Goal: Transaction & Acquisition: Purchase product/service

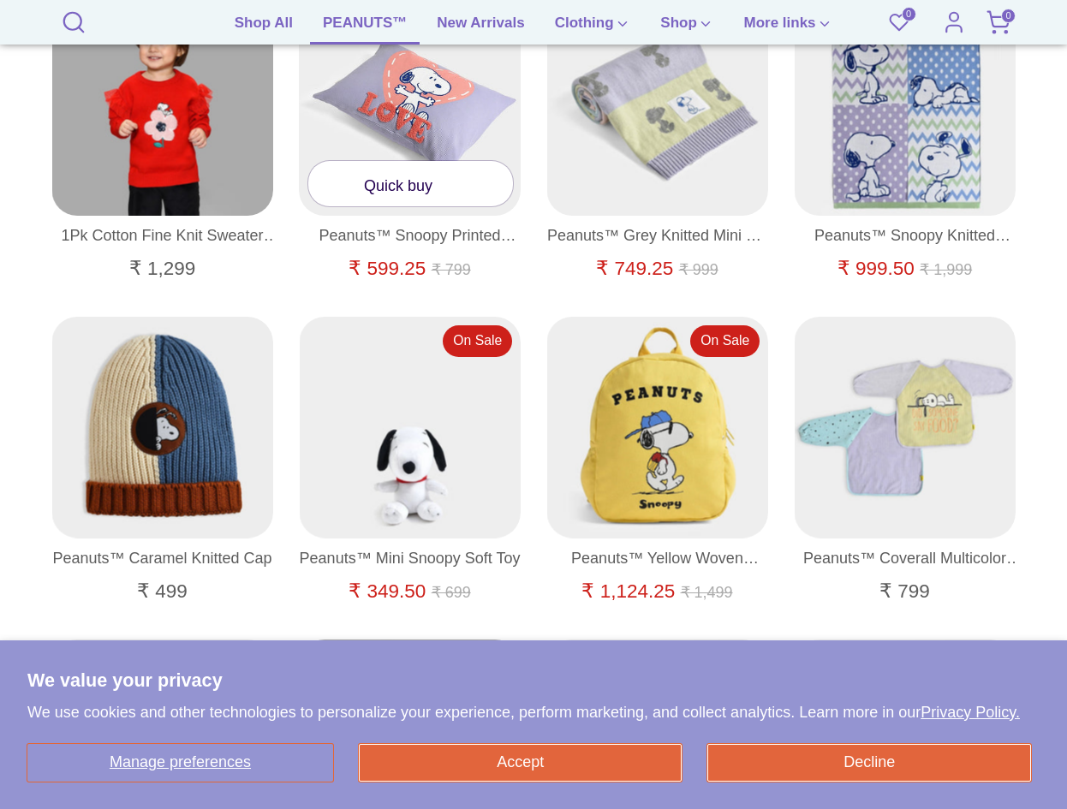
click at [425, 193] on link "Quick buy" at bounding box center [410, 183] width 205 height 45
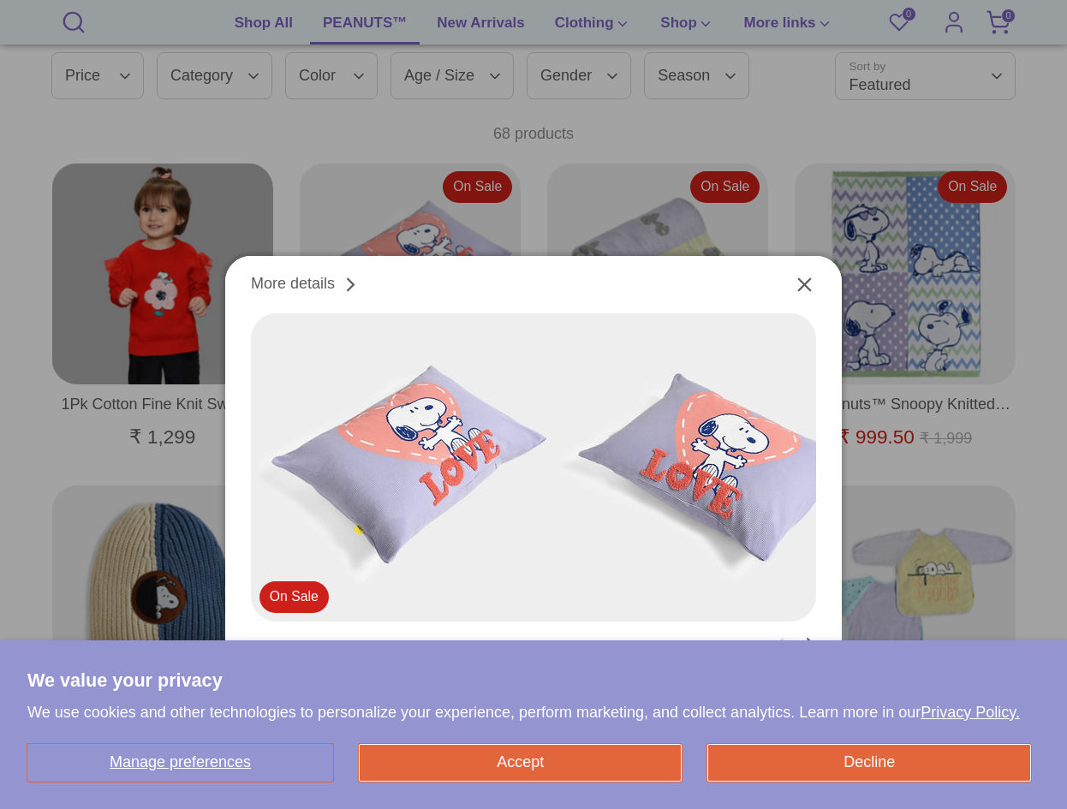
scroll to position [988, 0]
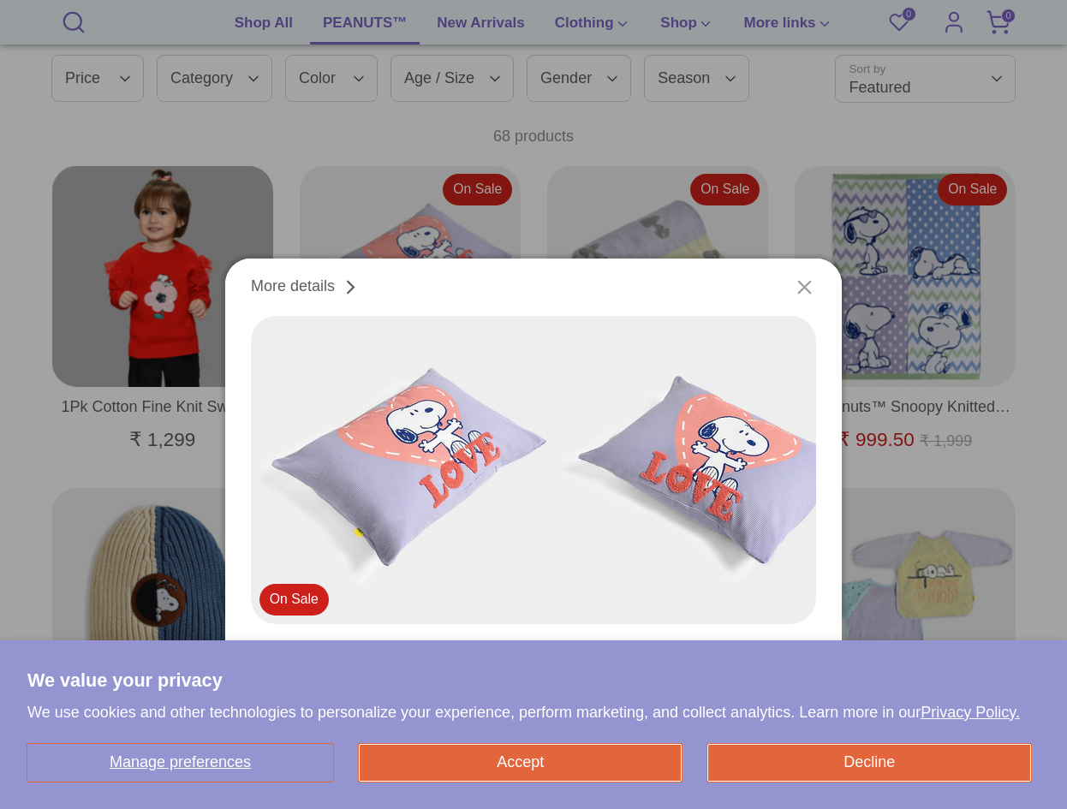
click at [805, 292] on icon "Close" at bounding box center [804, 287] width 23 height 23
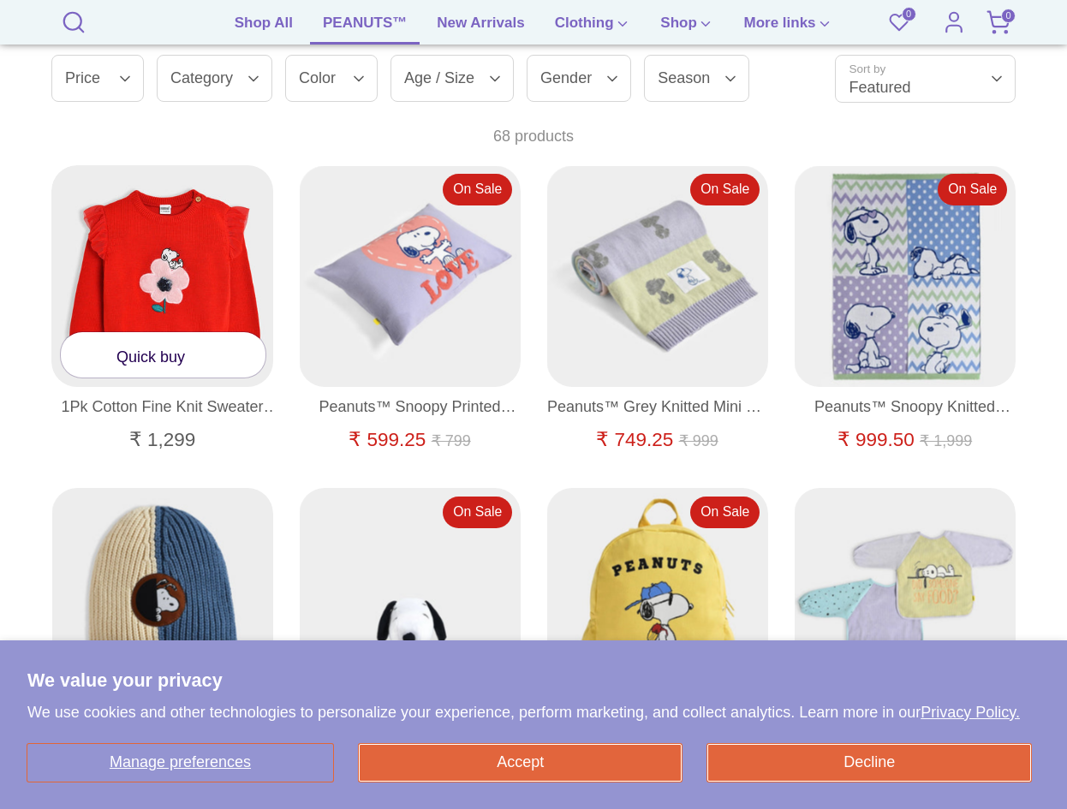
click at [144, 358] on link "Quick buy" at bounding box center [163, 354] width 205 height 45
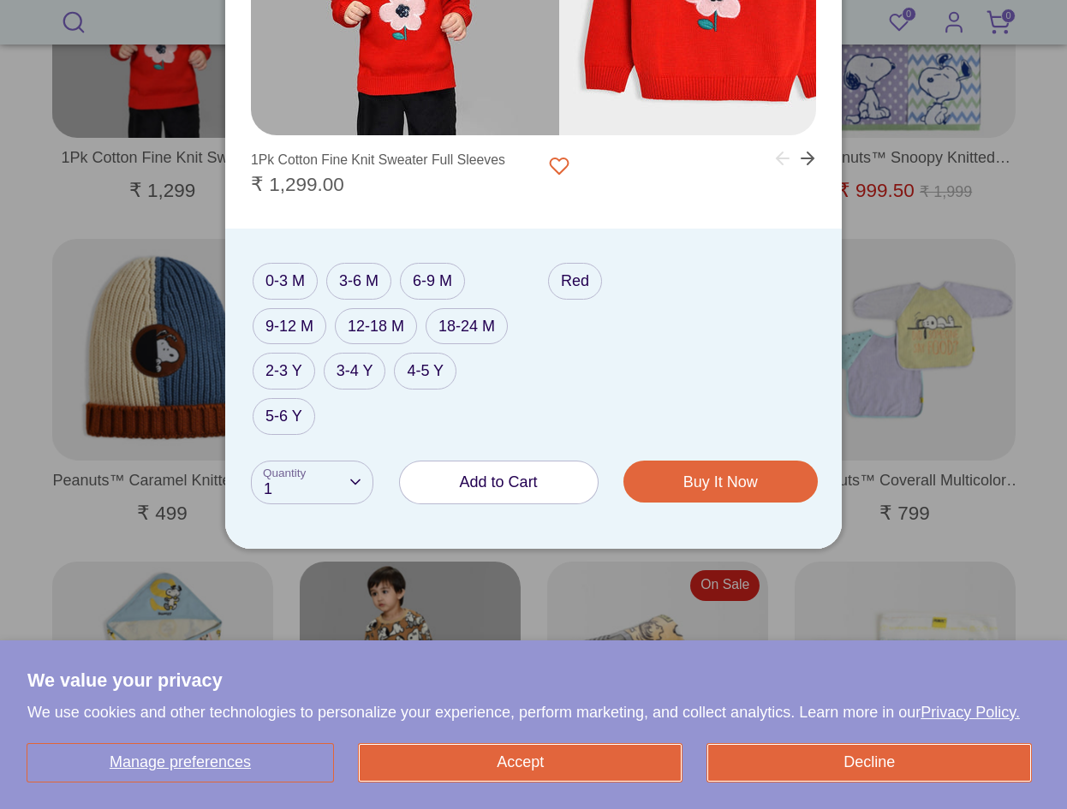
scroll to position [1245, 0]
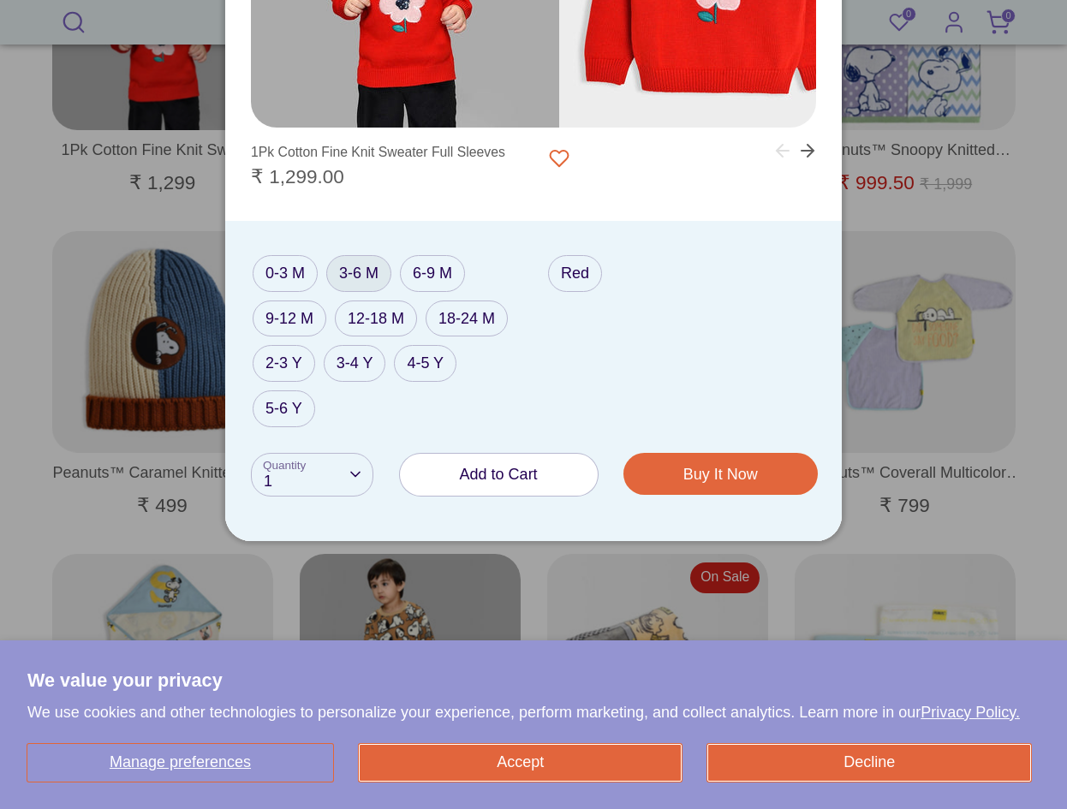
click at [370, 276] on label "3-6 M" at bounding box center [358, 273] width 65 height 37
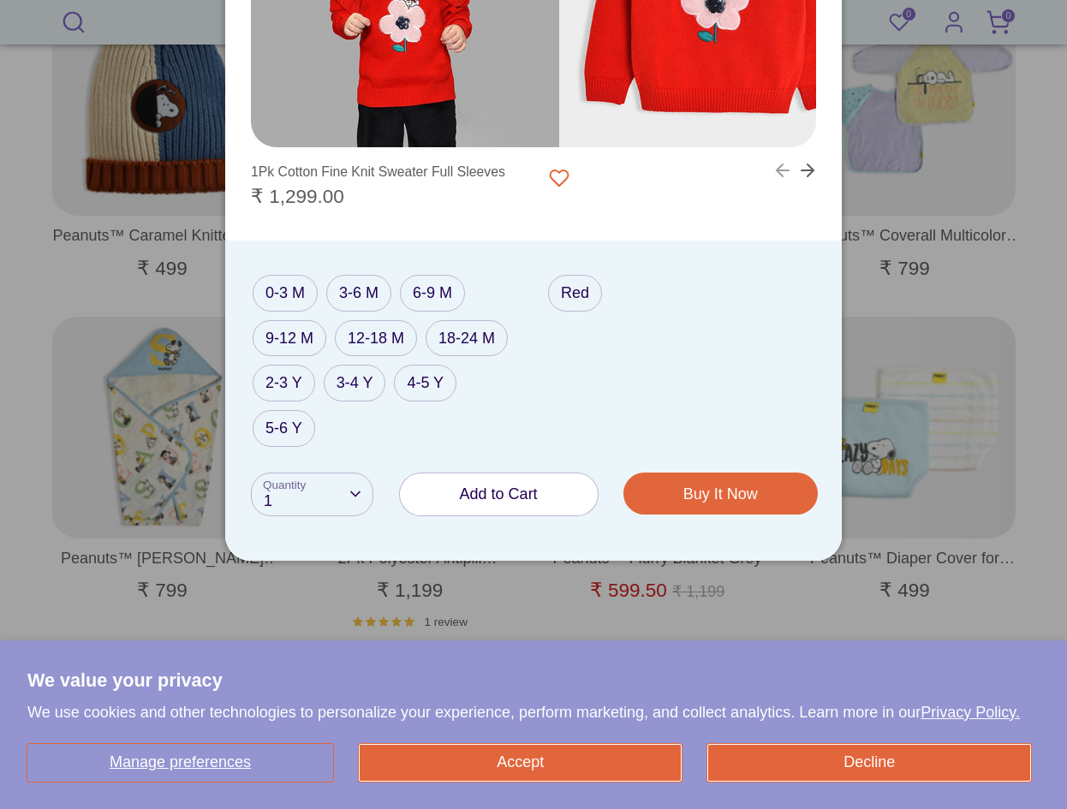
scroll to position [1501, 0]
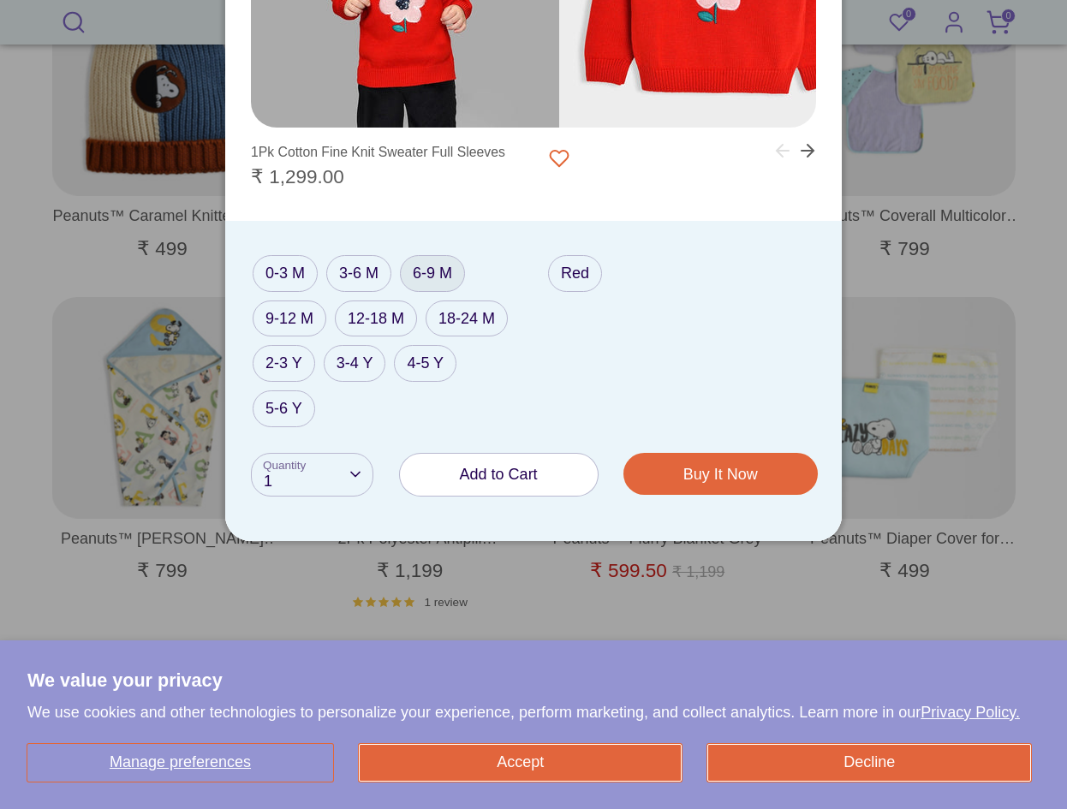
click at [441, 276] on label "6-9 M" at bounding box center [432, 273] width 65 height 37
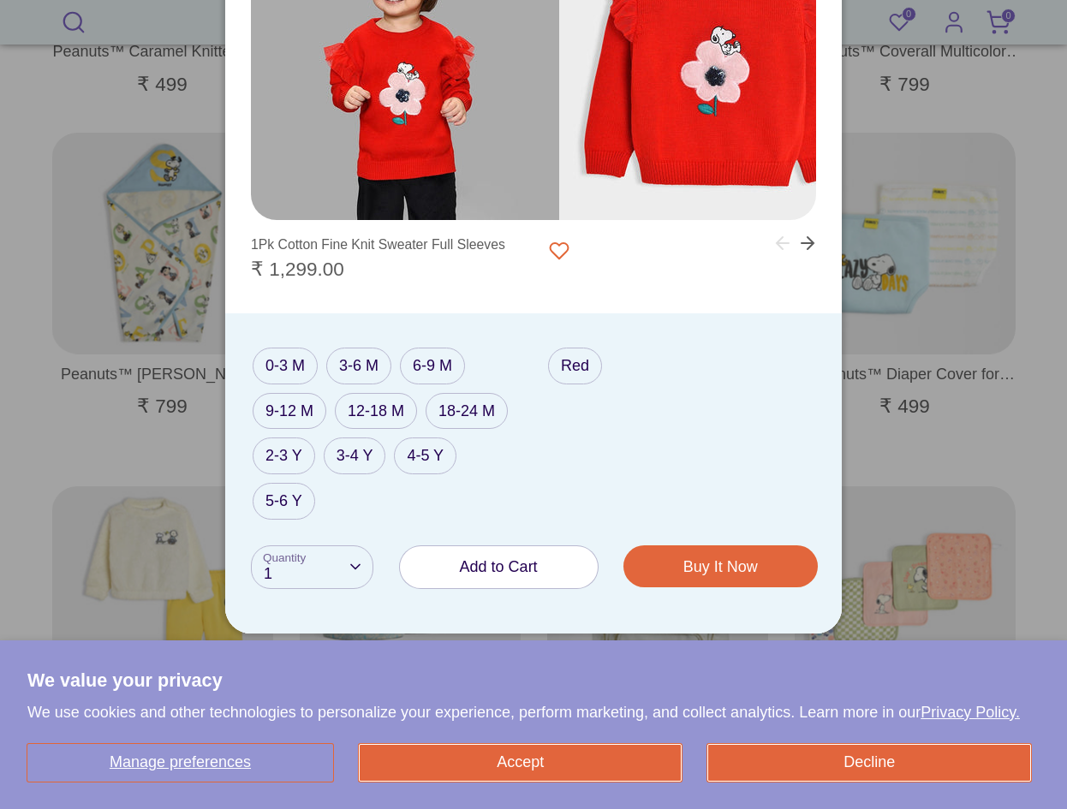
scroll to position [1673, 0]
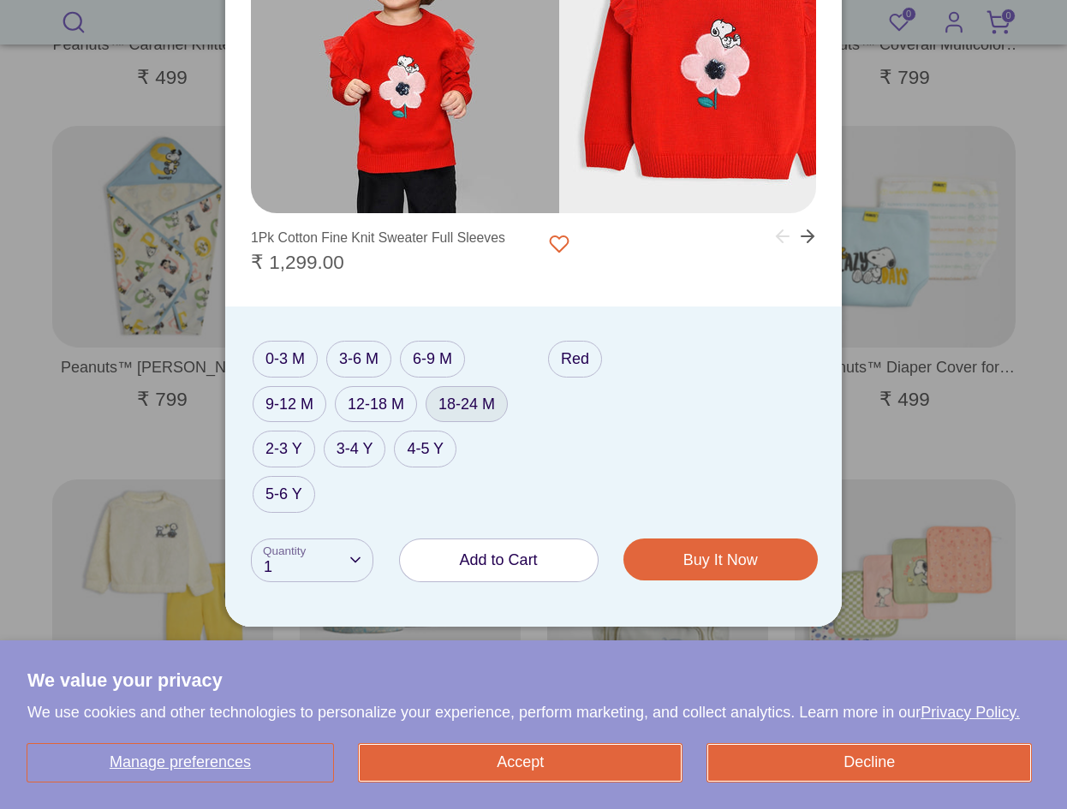
click at [449, 416] on label "18-24 M" at bounding box center [466, 404] width 82 height 37
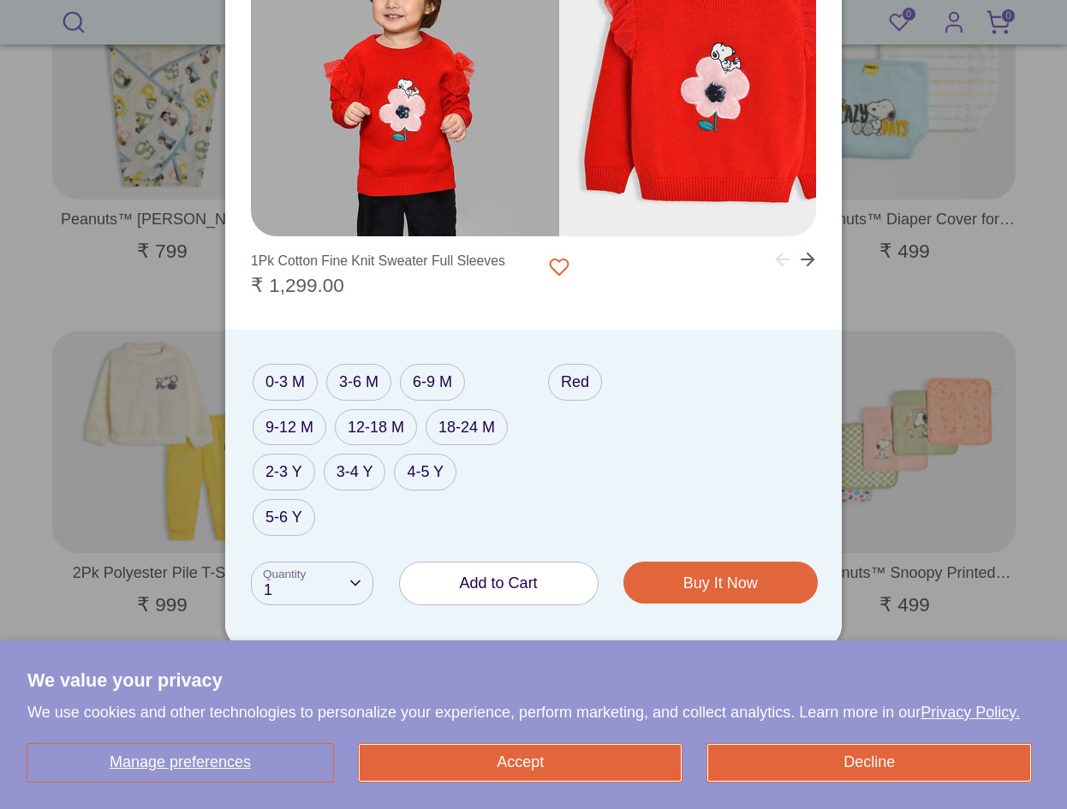
scroll to position [1844, 0]
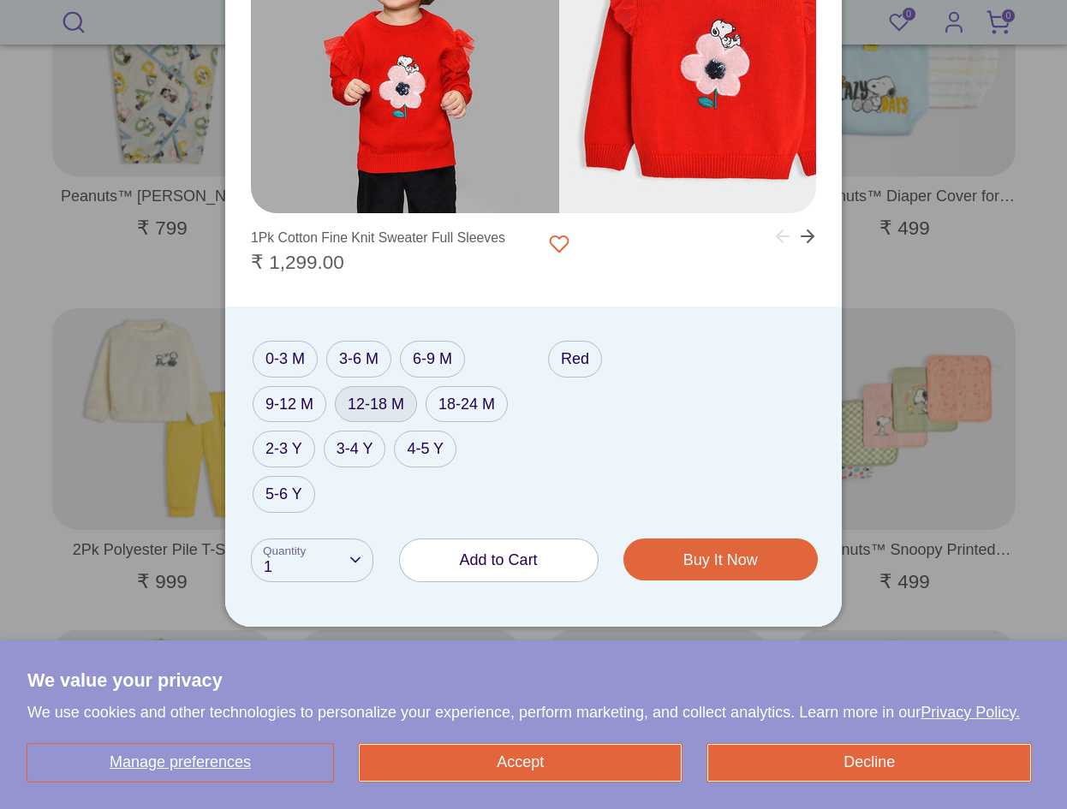
click at [371, 401] on label "12-18 M" at bounding box center [376, 404] width 82 height 37
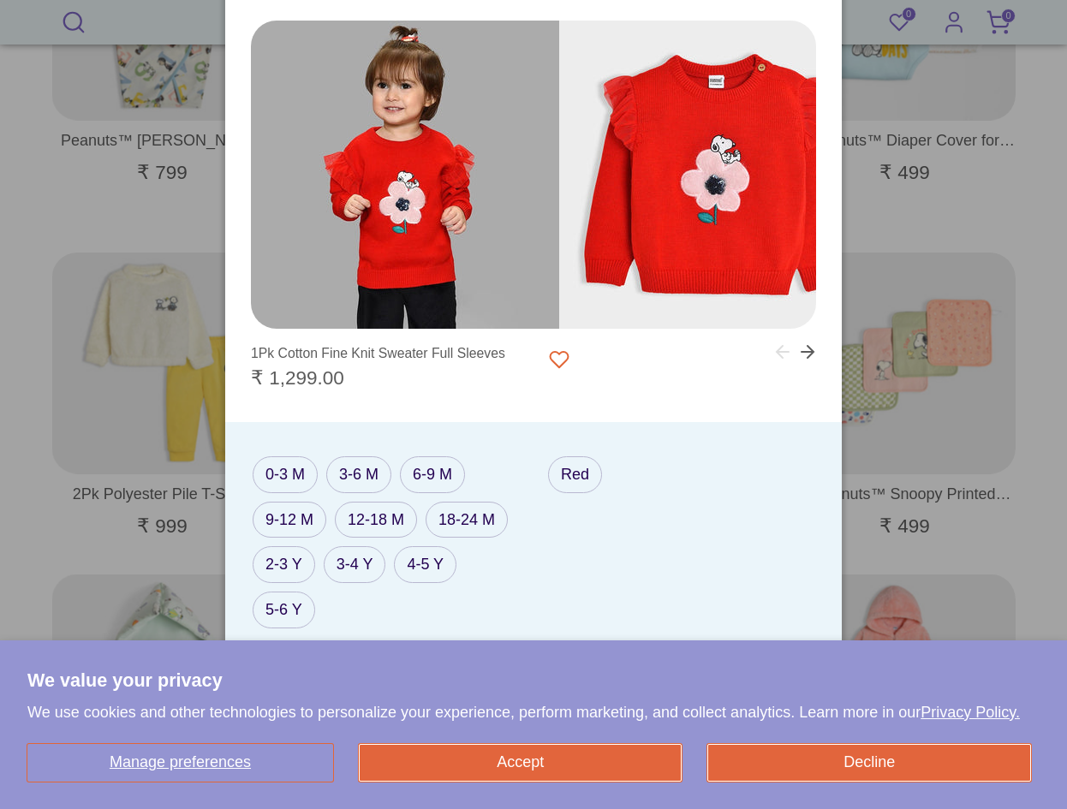
scroll to position [1929, 0]
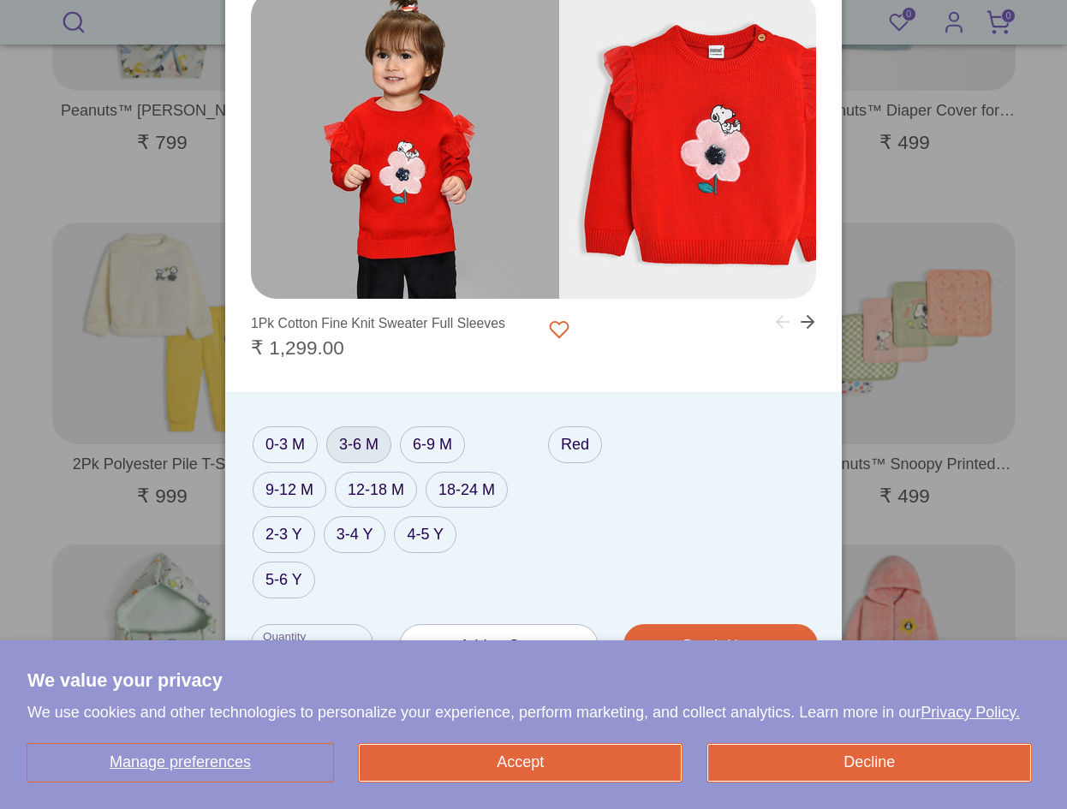
click at [372, 430] on label "3-6 M" at bounding box center [358, 444] width 65 height 37
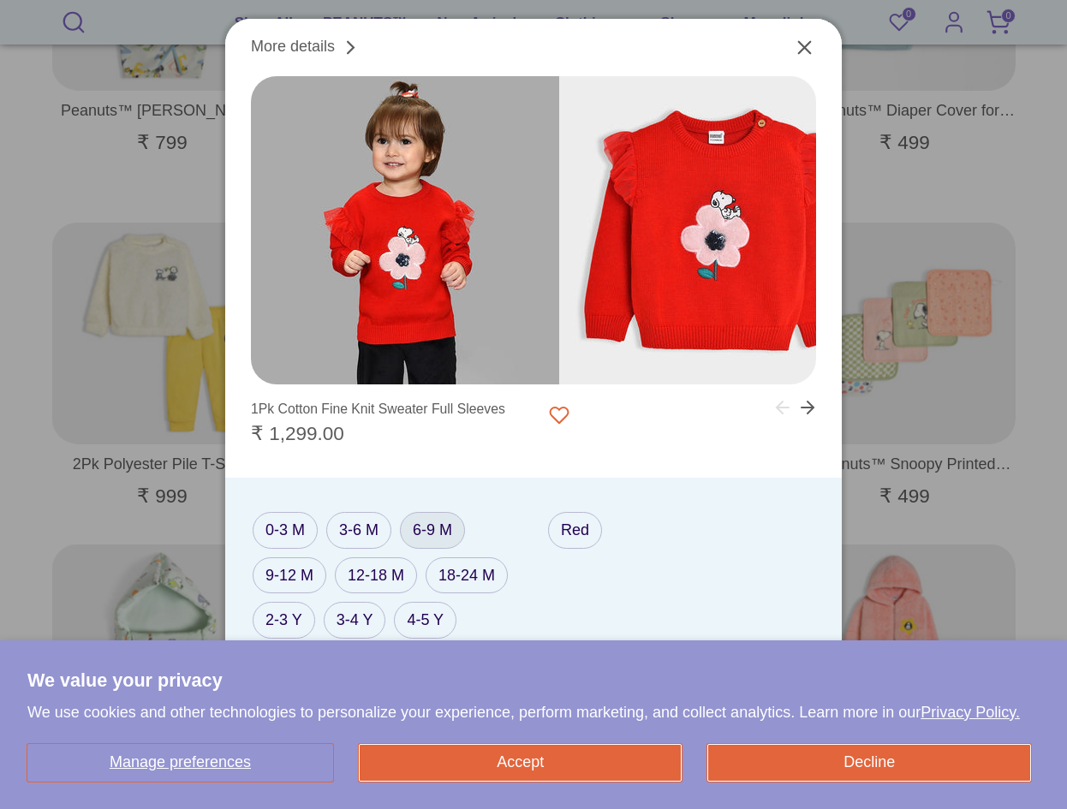
click at [437, 518] on label "6-9 M" at bounding box center [432, 530] width 65 height 37
click at [466, 584] on label "18-24 M" at bounding box center [466, 575] width 82 height 37
click at [803, 52] on icon "Close" at bounding box center [804, 47] width 23 height 23
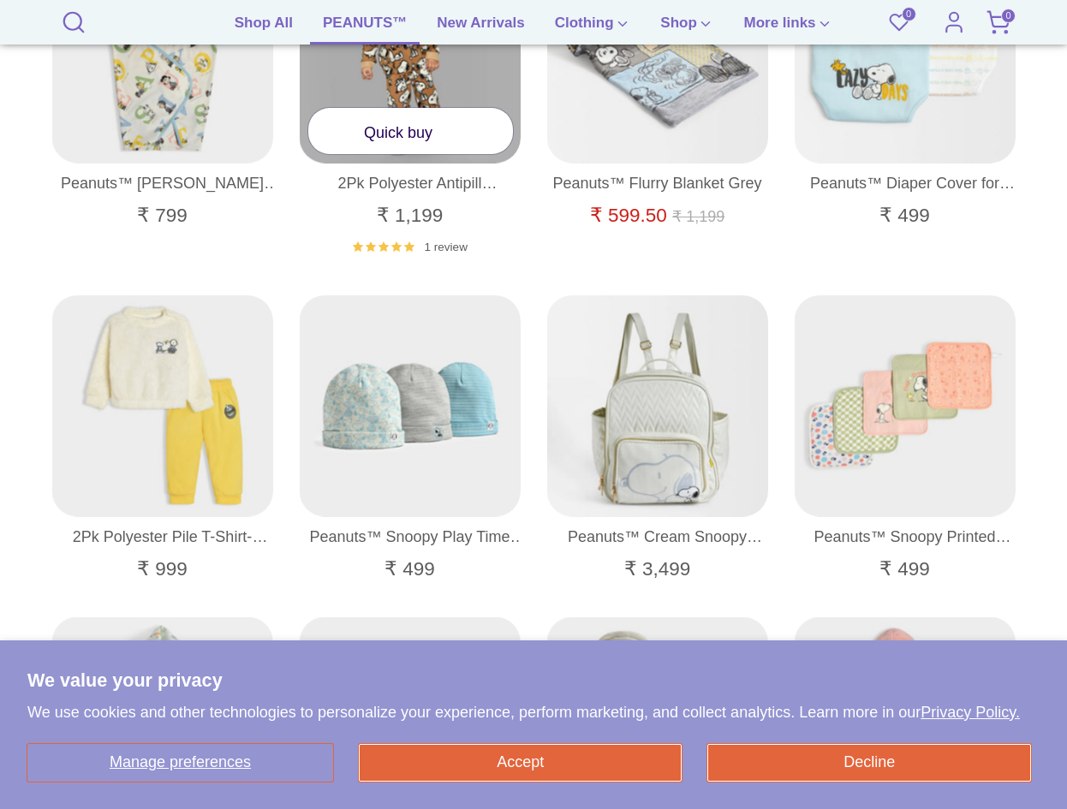
scroll to position [1758, 0]
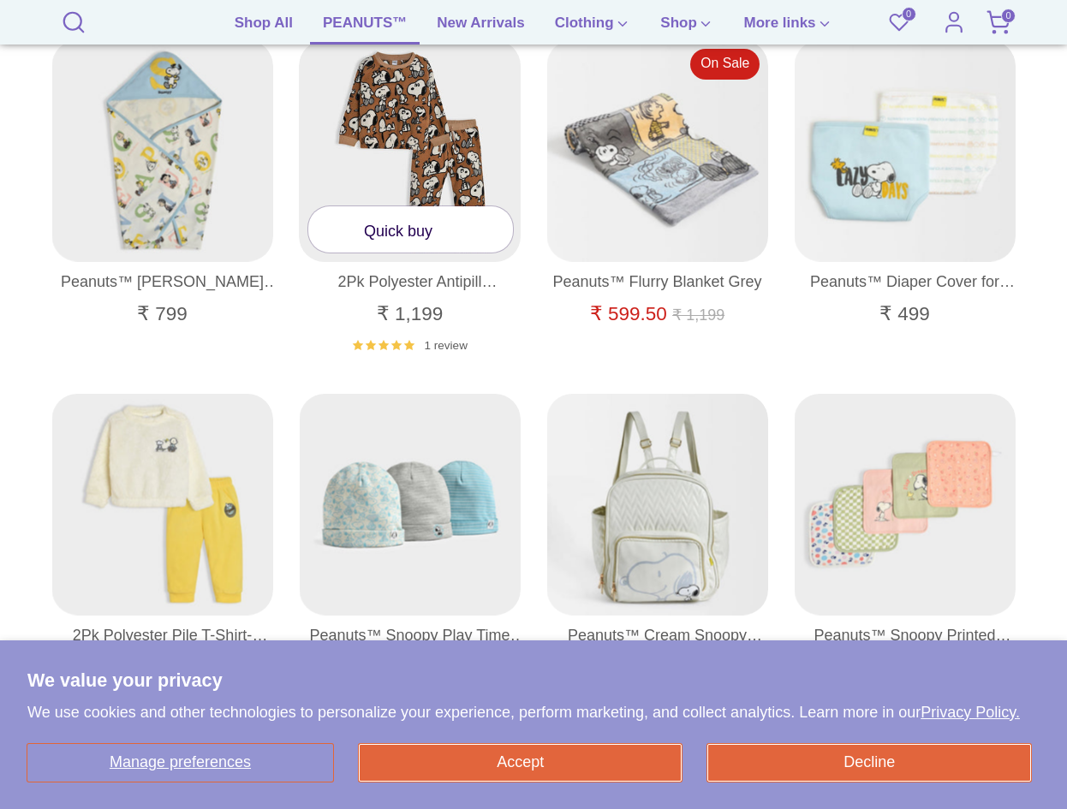
click at [399, 230] on link "Quick buy" at bounding box center [410, 228] width 205 height 45
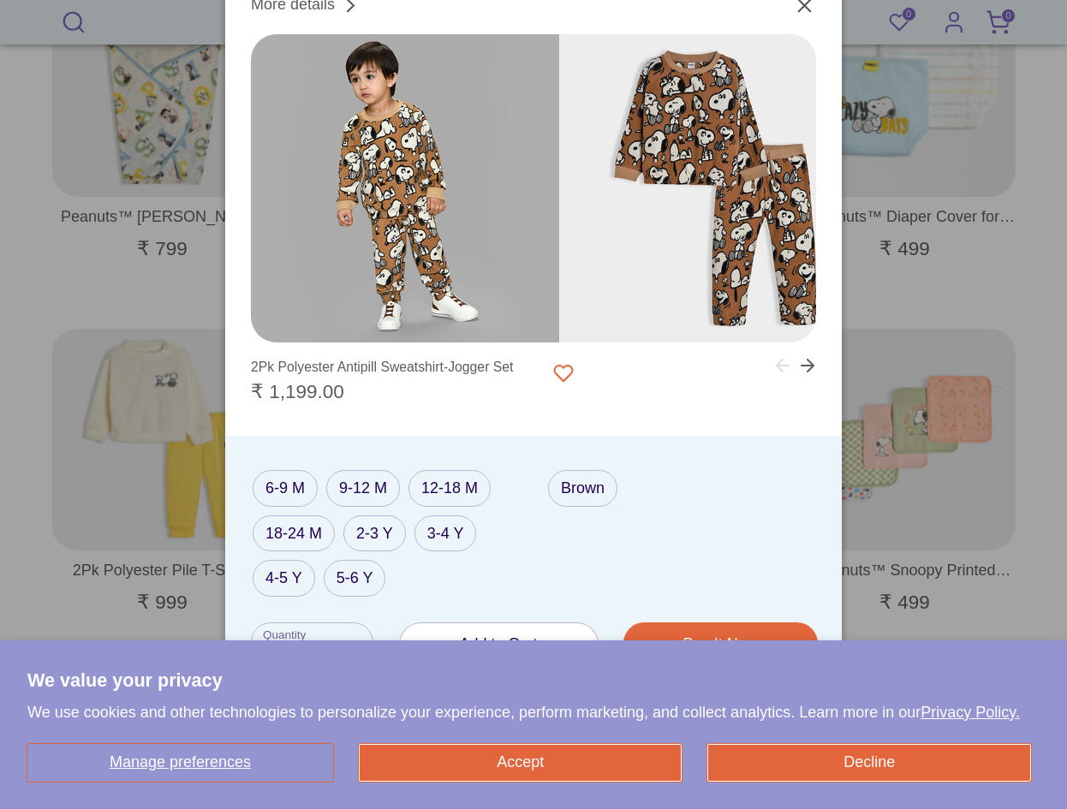
scroll to position [1929, 0]
